Goal: Information Seeking & Learning: Learn about a topic

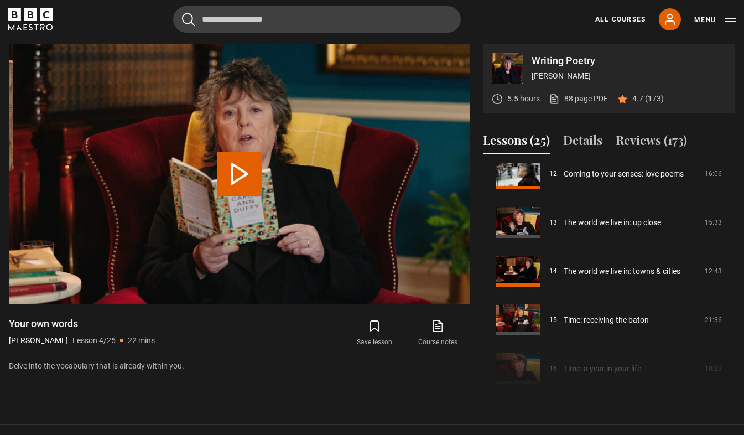
scroll to position [644, 0]
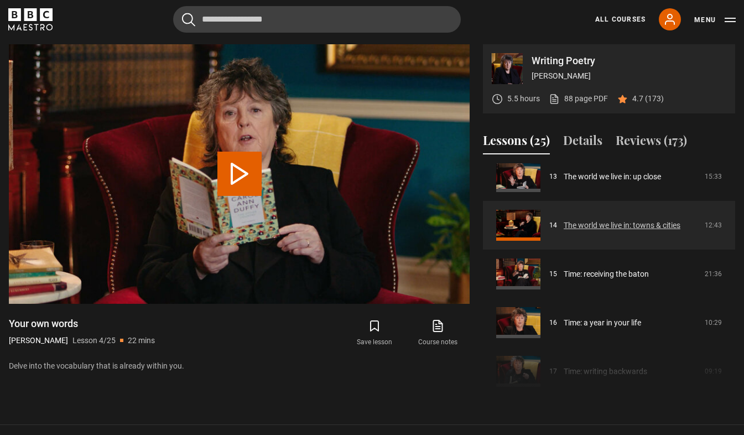
click at [599, 224] on link "The world we live in: towns & cities" at bounding box center [622, 226] width 117 height 12
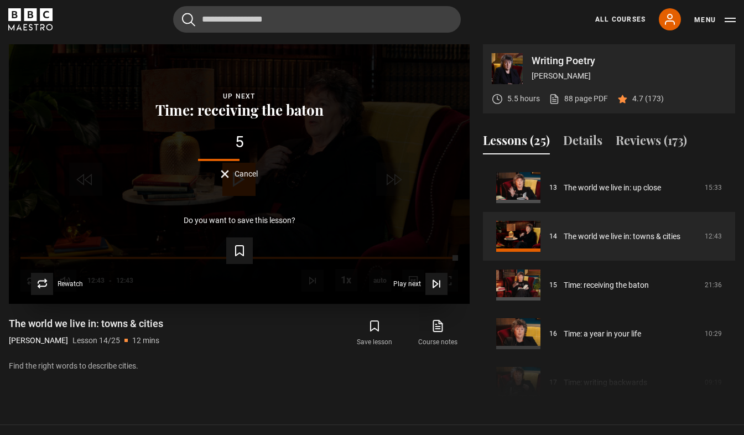
click at [231, 179] on div "Lesson Completed Up next Time: receiving the baton 5 Cancel Do you want to save…" at bounding box center [239, 173] width 461 height 259
click at [238, 173] on span "Cancel" at bounding box center [246, 174] width 23 height 8
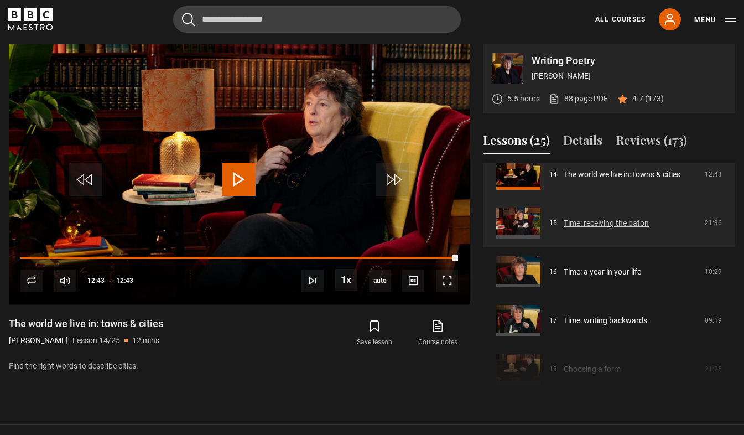
scroll to position [640, 0]
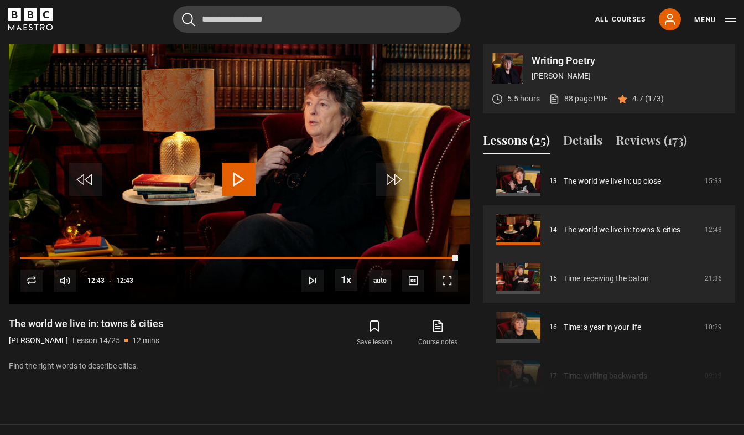
click at [593, 276] on link "Time: receiving the baton" at bounding box center [606, 279] width 85 height 12
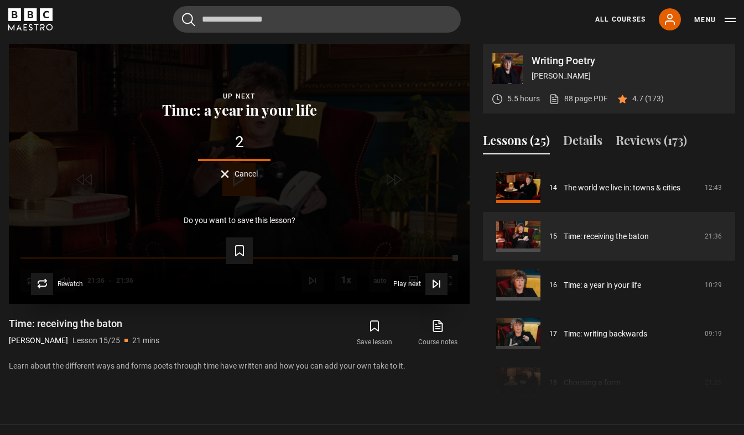
drag, startPoint x: 246, startPoint y: 134, endPoint x: 237, endPoint y: 140, distance: 10.4
click at [246, 137] on div "2" at bounding box center [239, 141] width 425 height 15
click at [242, 181] on div "Lesson Completed Up next Time: a year in your life 1 Cancel Do you want to save…" at bounding box center [239, 173] width 461 height 259
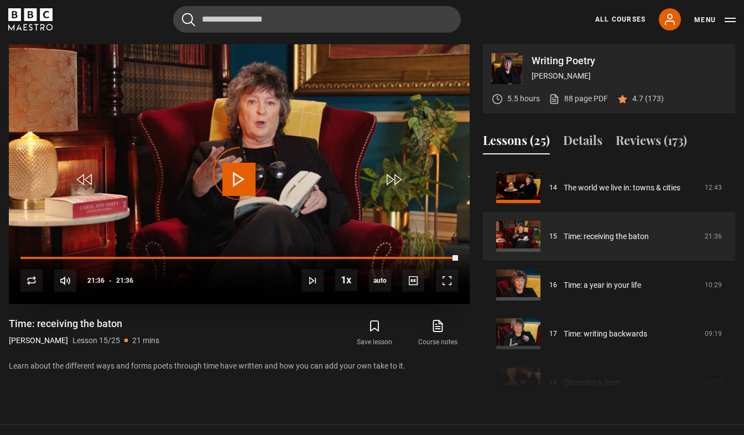
click at [241, 177] on div "Video Player is loading." at bounding box center [239, 173] width 55 height 55
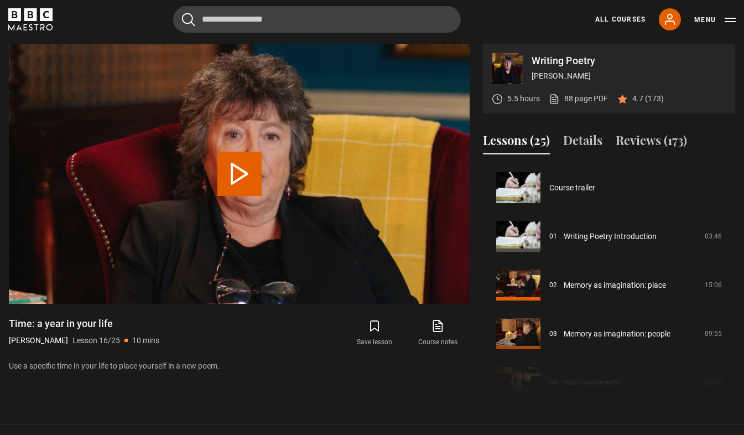
click at [231, 176] on button "Play Lesson Time: a year in your life" at bounding box center [239, 174] width 44 height 44
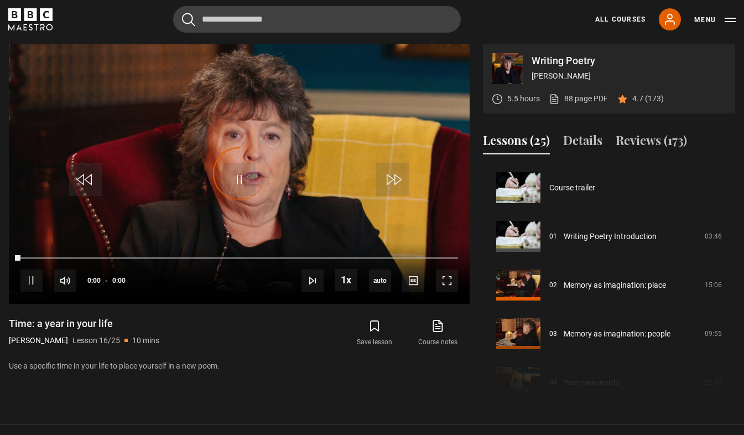
scroll to position [730, 0]
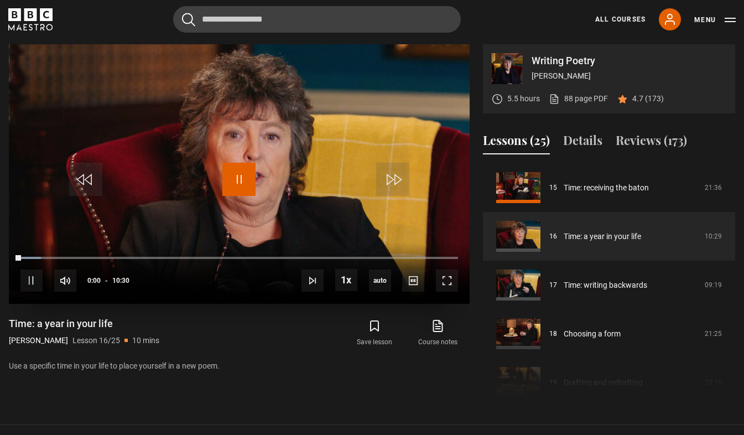
click at [244, 175] on span "Video Player" at bounding box center [238, 179] width 33 height 33
click at [245, 172] on span "Video Player" at bounding box center [238, 179] width 33 height 33
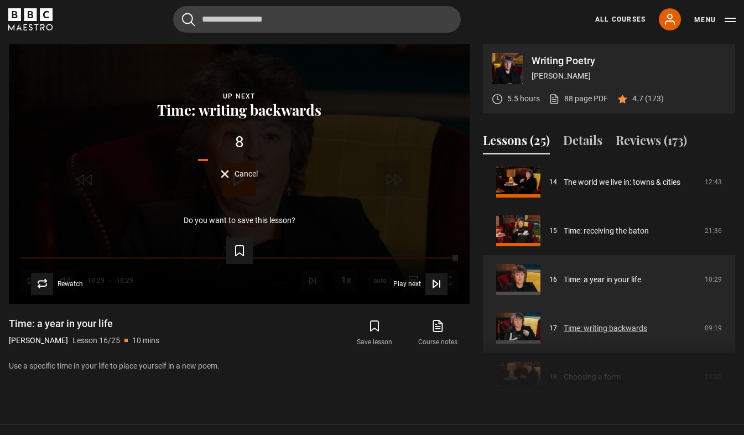
scroll to position [675, 0]
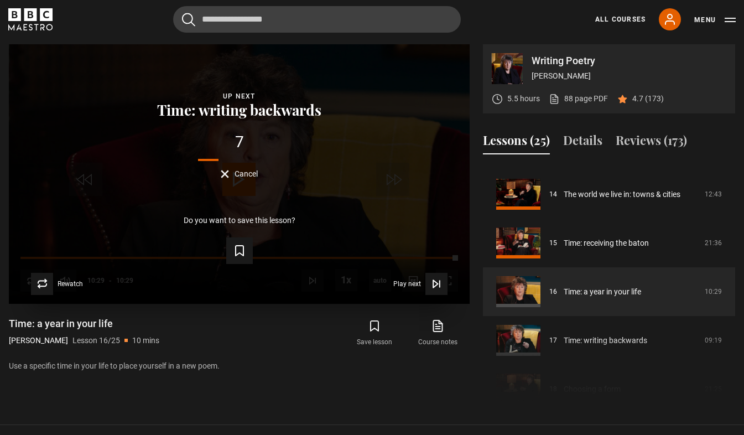
click at [236, 174] on span "Cancel" at bounding box center [246, 174] width 23 height 8
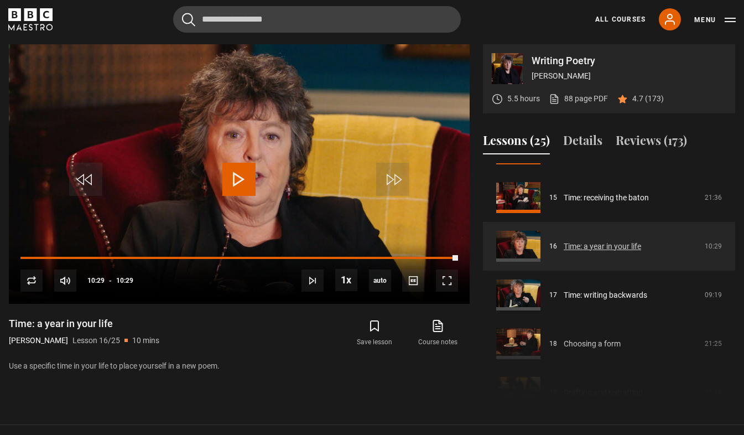
scroll to position [730, 0]
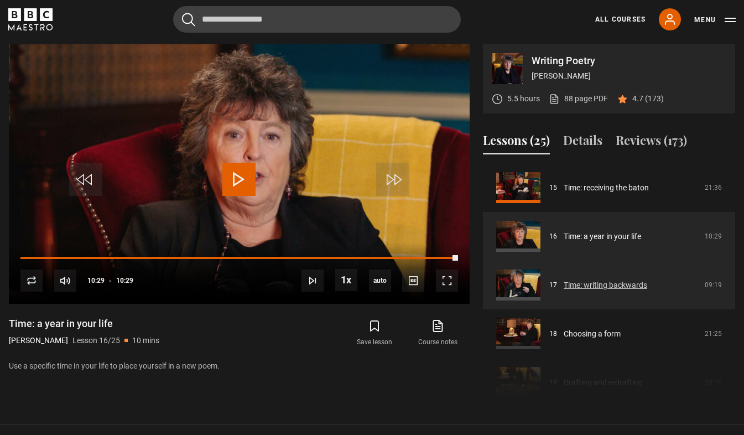
click at [578, 284] on link "Time: writing backwards" at bounding box center [606, 285] width 84 height 12
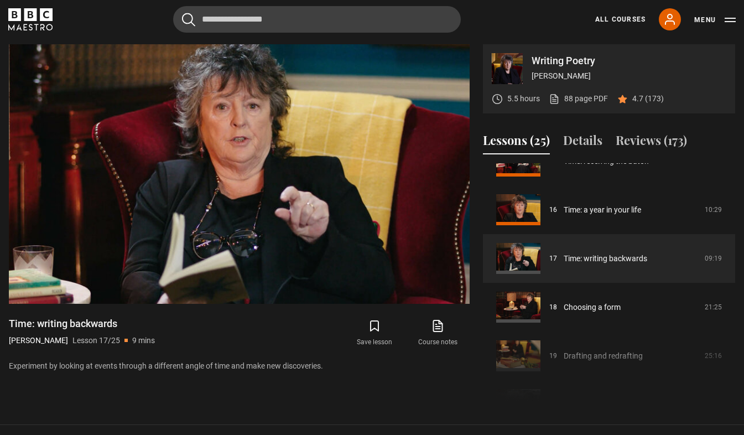
scroll to position [750, 0]
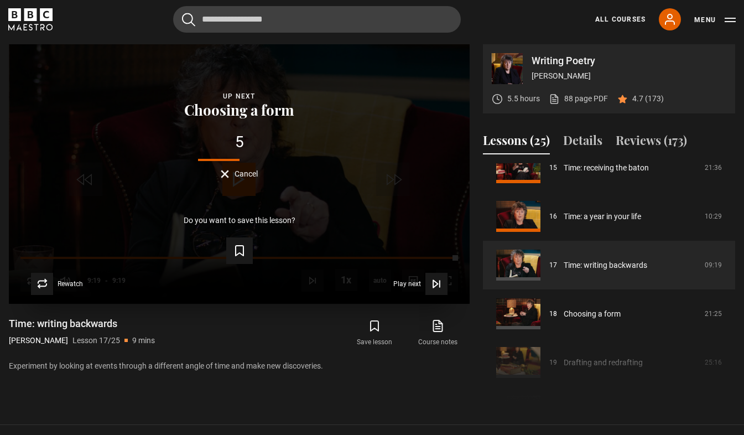
click at [231, 173] on button "Cancel" at bounding box center [239, 174] width 37 height 8
